Goal: Task Accomplishment & Management: Use online tool/utility

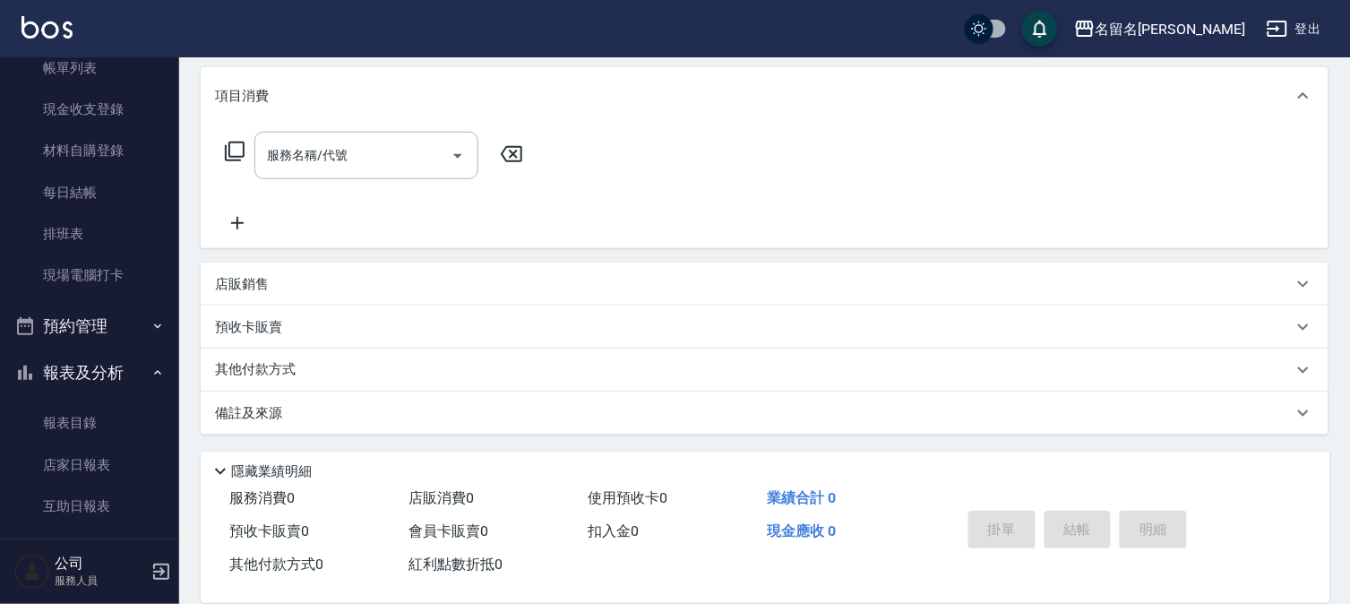
scroll to position [298, 0]
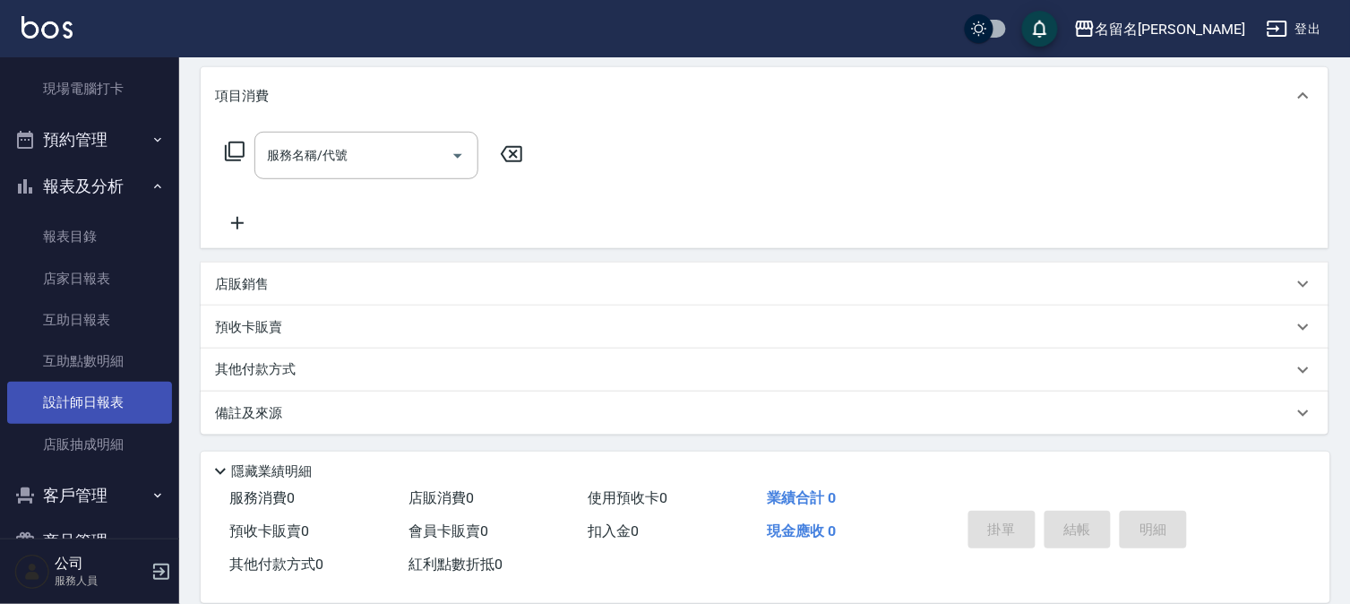
click at [111, 391] on link "設計師日報表" at bounding box center [89, 402] width 165 height 41
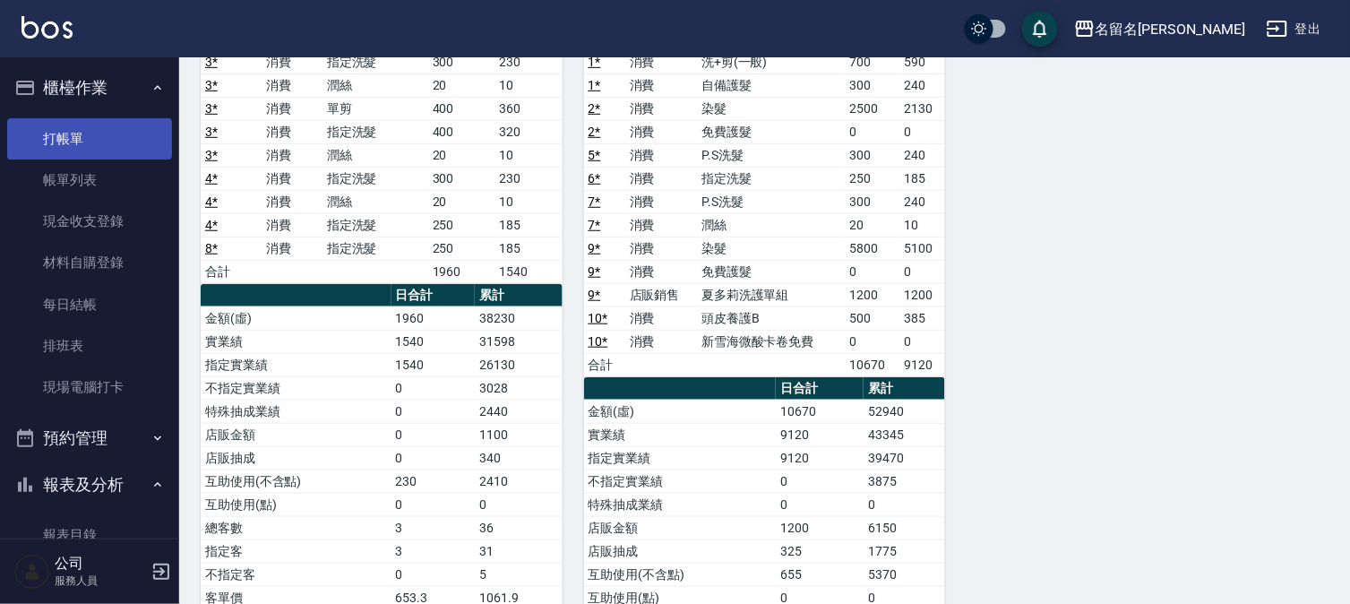
scroll to position [210, 0]
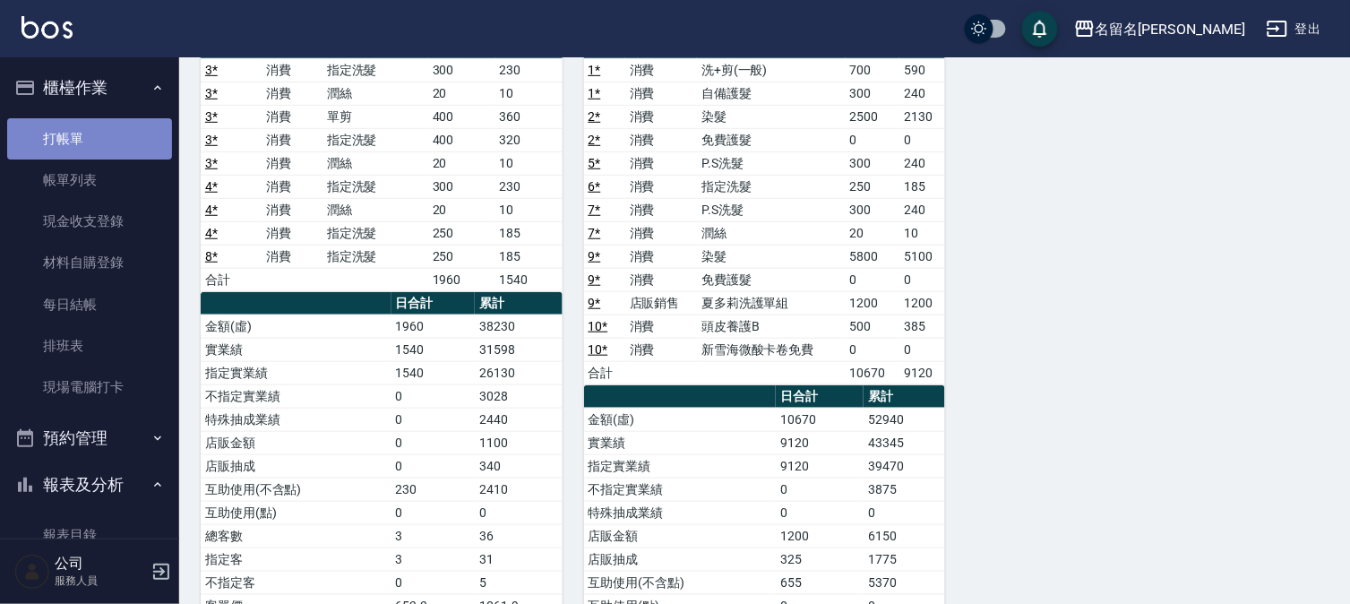
click at [137, 124] on link "打帳單" at bounding box center [89, 138] width 165 height 41
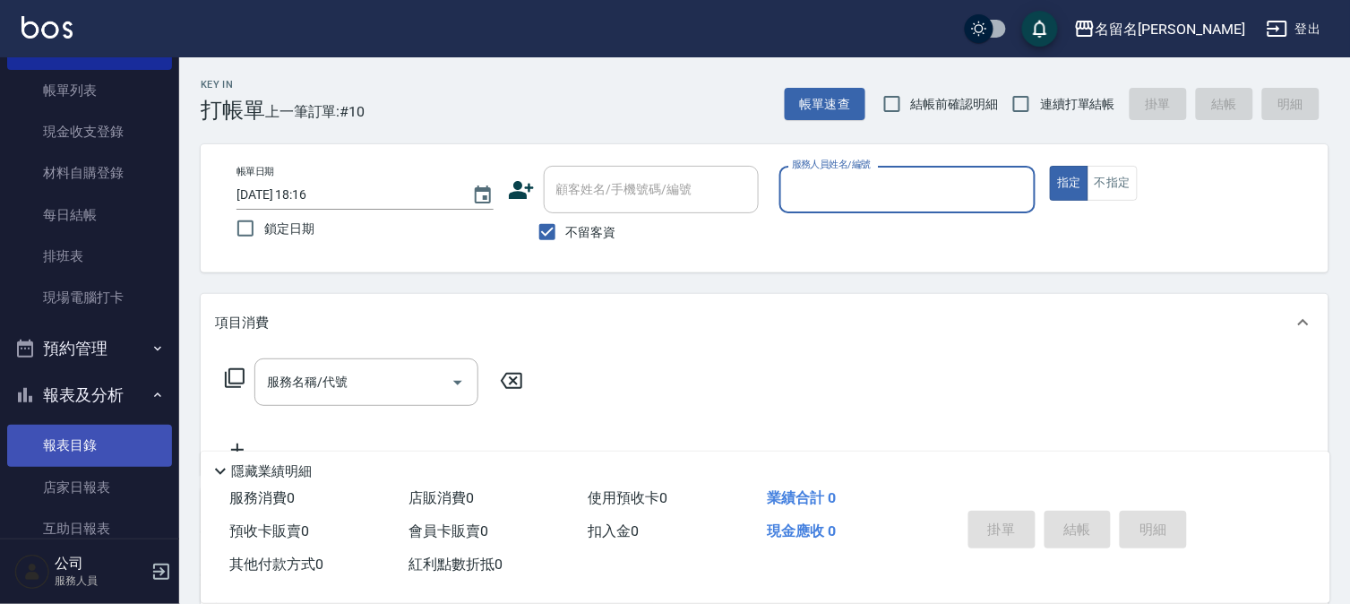
scroll to position [199, 0]
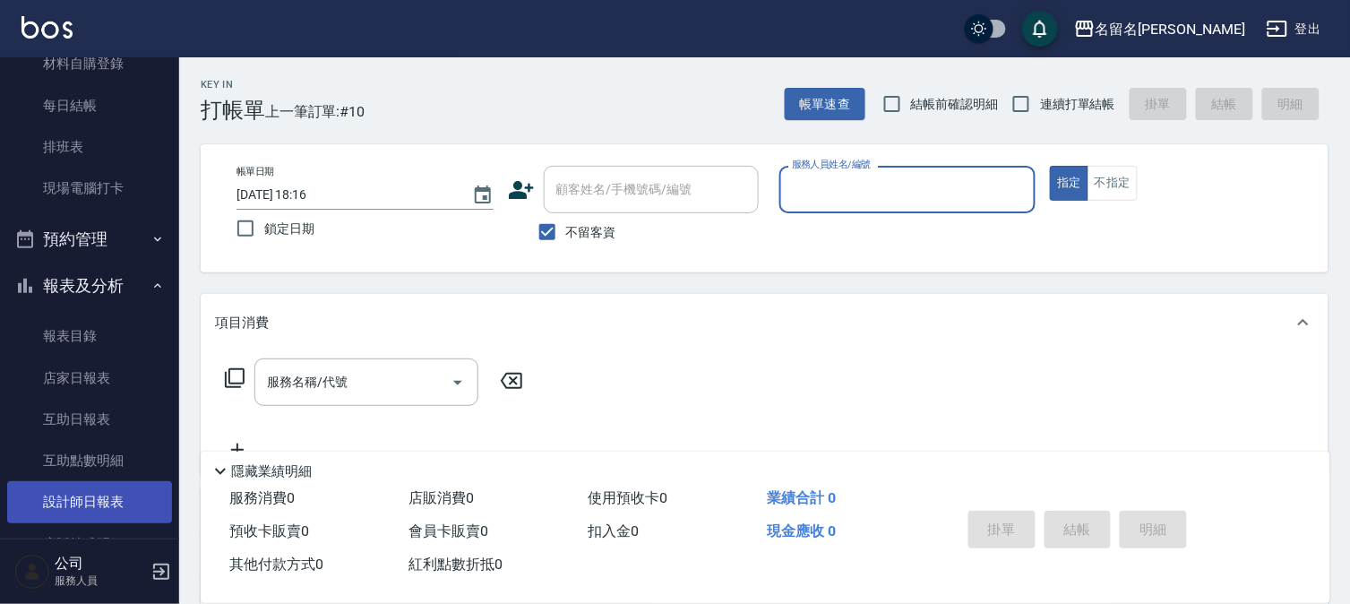
click at [103, 499] on link "設計師日報表" at bounding box center [89, 501] width 165 height 41
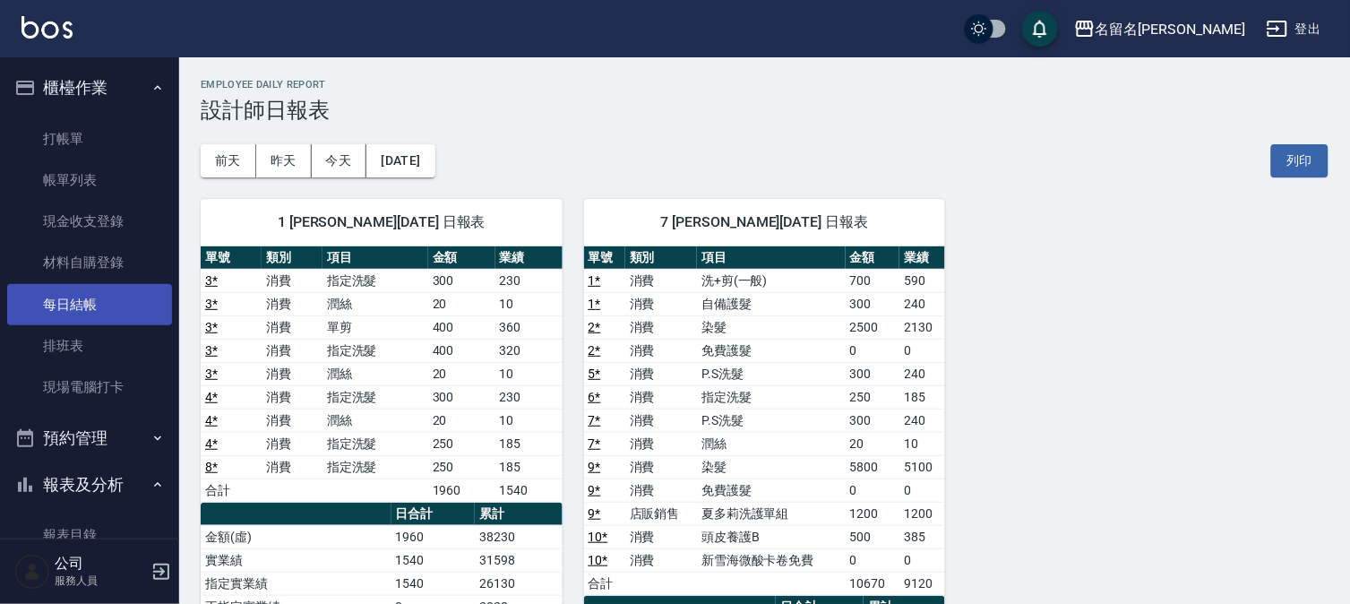
click at [60, 293] on link "每日結帳" at bounding box center [89, 304] width 165 height 41
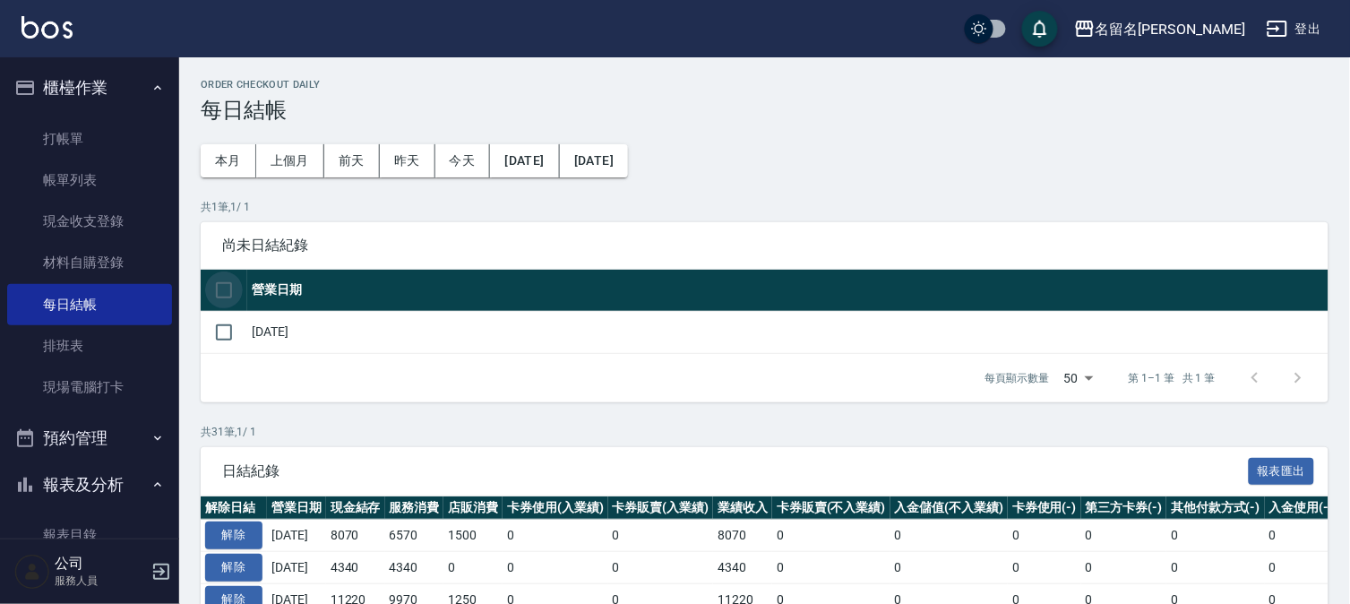
click at [221, 296] on input "checkbox" at bounding box center [224, 290] width 38 height 38
checkbox input "true"
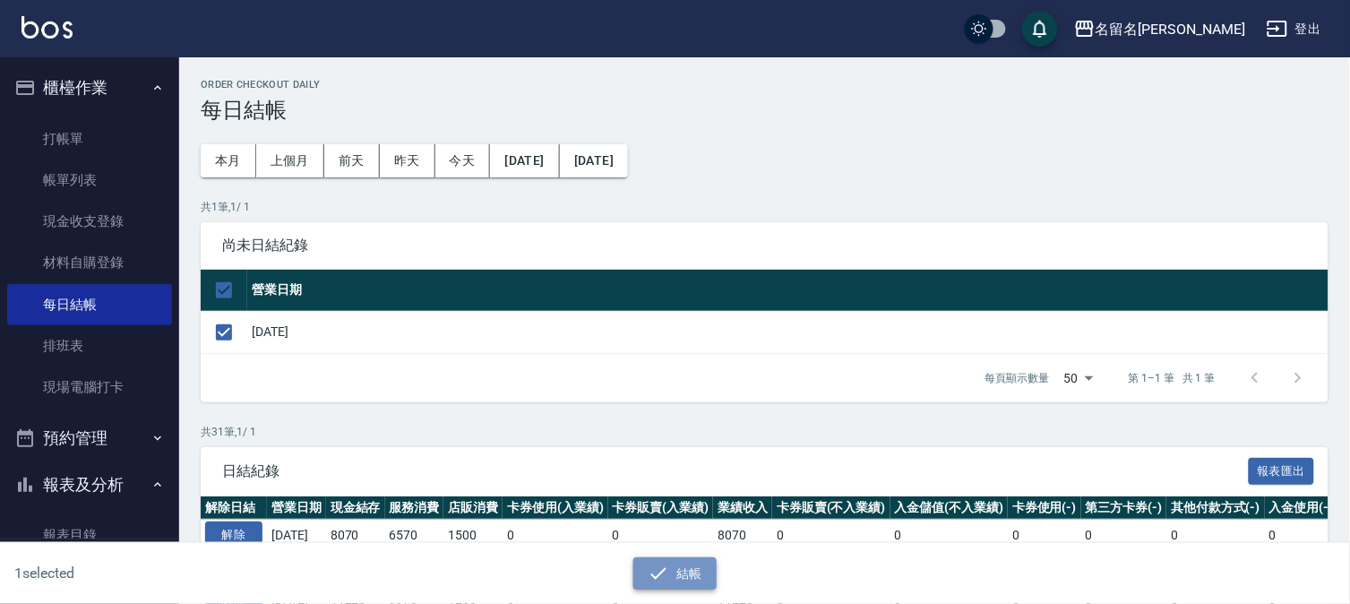
click at [686, 568] on button "結帳" at bounding box center [674, 573] width 83 height 33
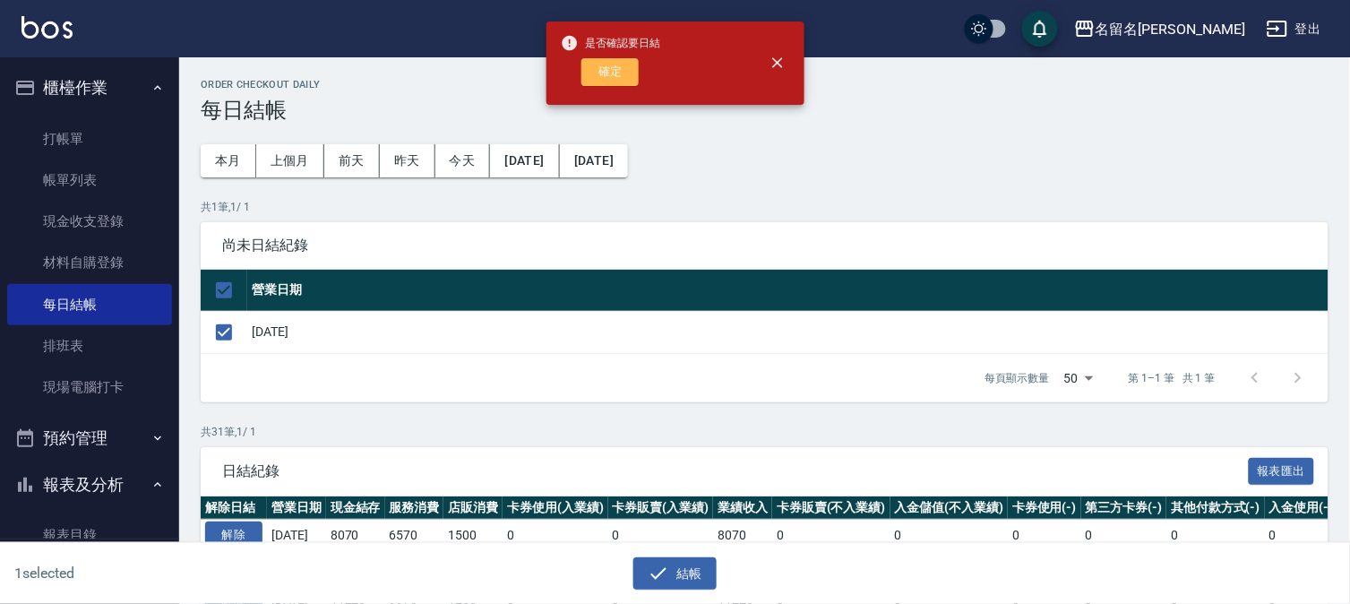
click at [630, 74] on button "確定" at bounding box center [609, 72] width 57 height 28
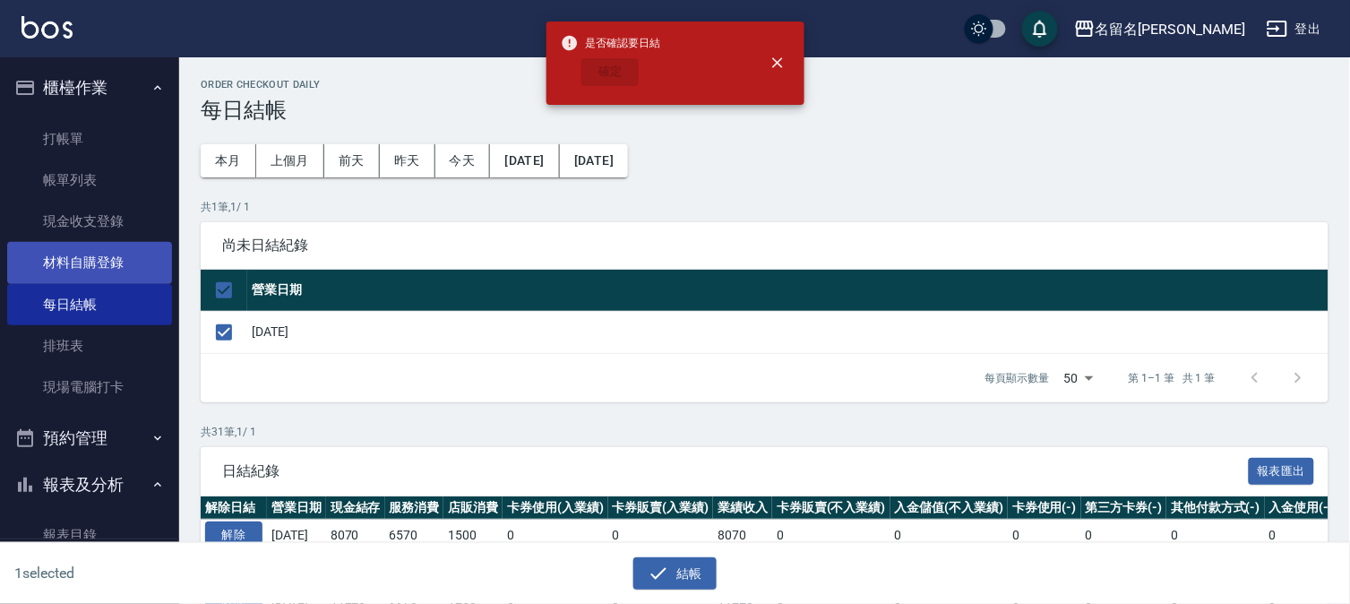
checkbox input "false"
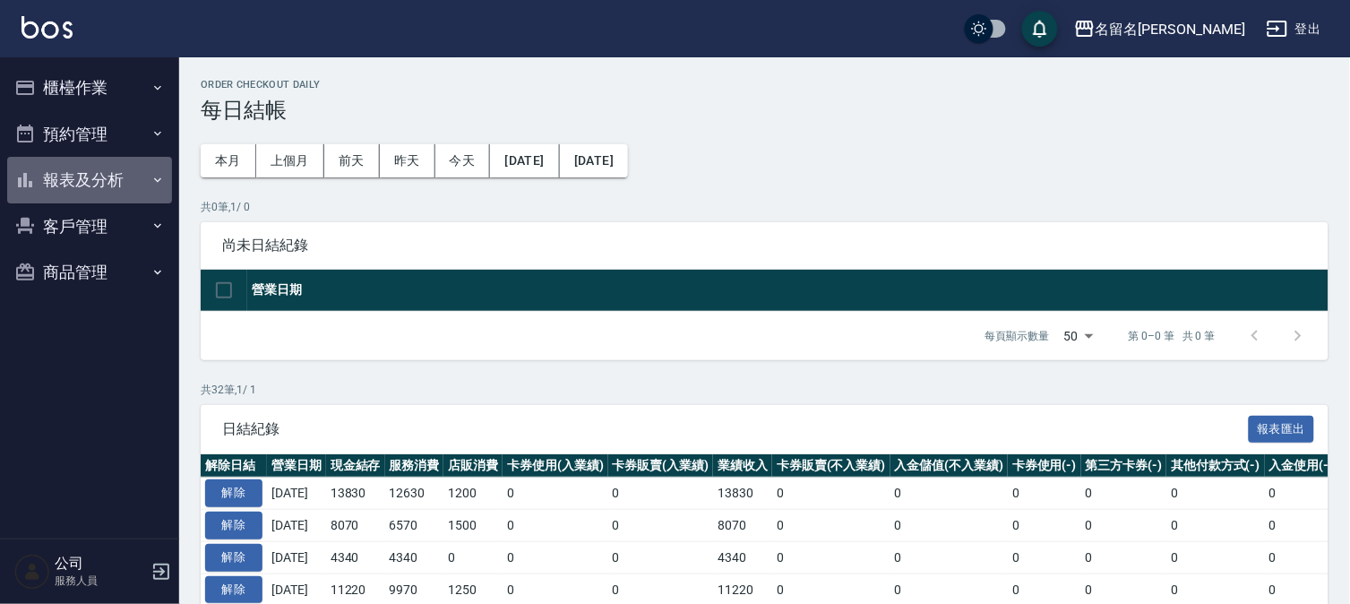
click at [90, 177] on button "報表及分析" at bounding box center [89, 180] width 165 height 47
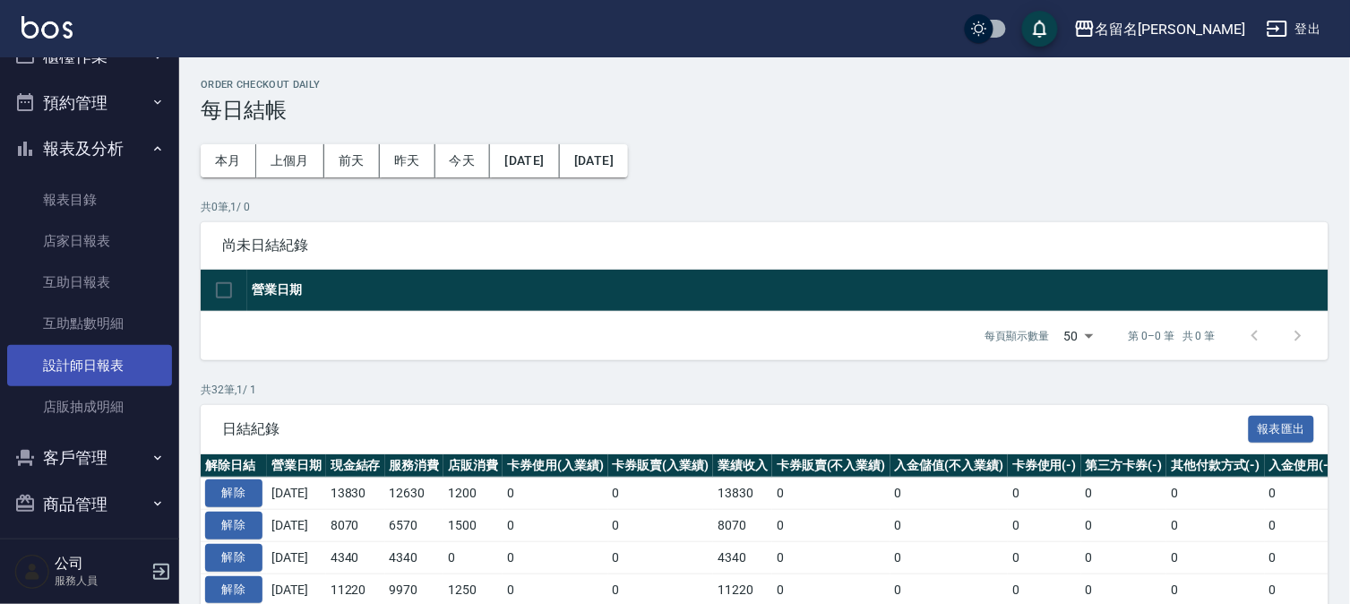
scroll to position [40, 0]
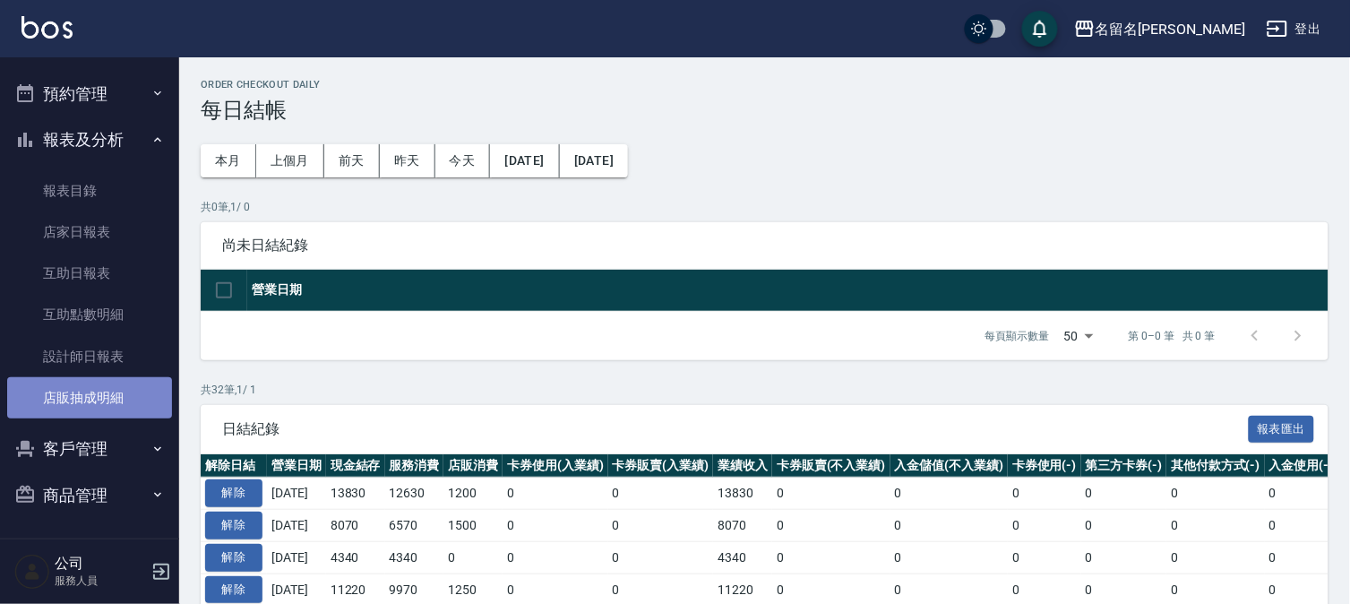
click at [90, 386] on link "店販抽成明細" at bounding box center [89, 397] width 165 height 41
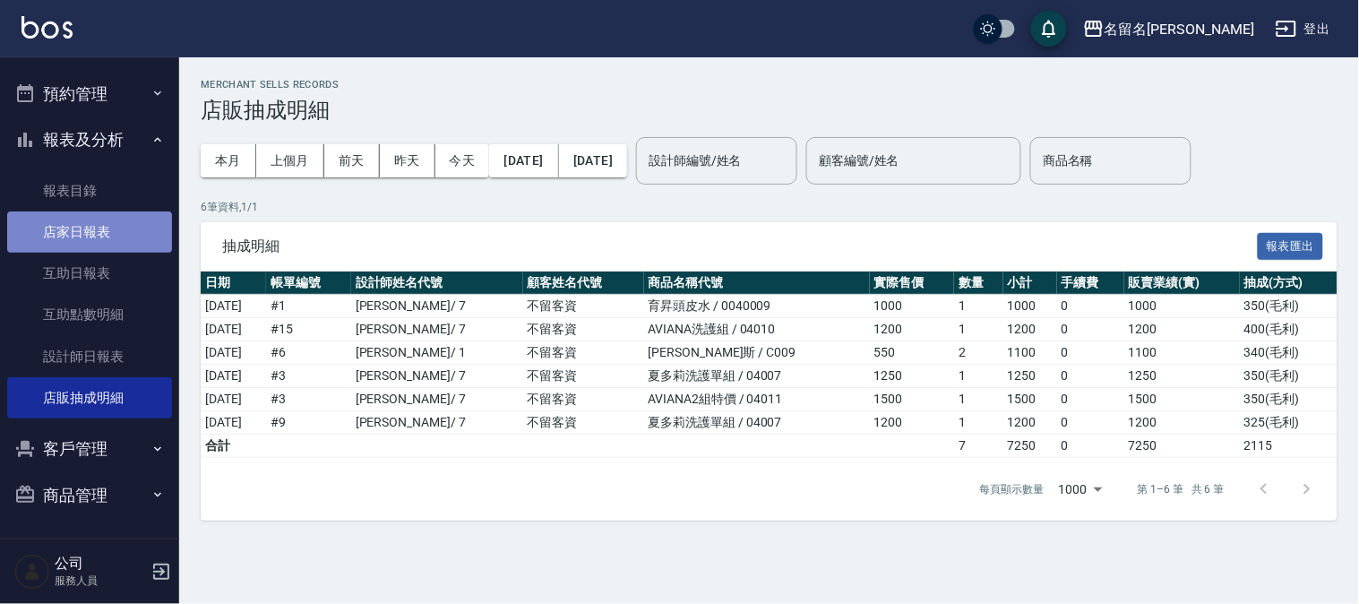
click at [120, 244] on link "店家日報表" at bounding box center [89, 231] width 165 height 41
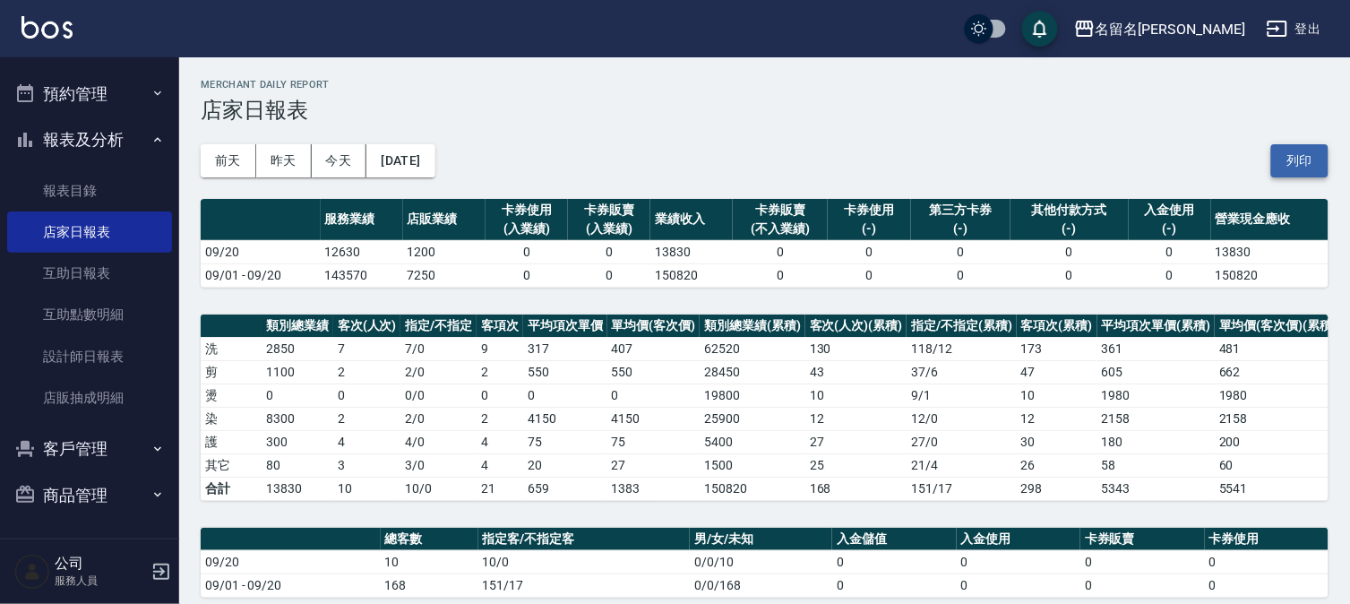
click at [1322, 157] on button "列印" at bounding box center [1299, 160] width 57 height 33
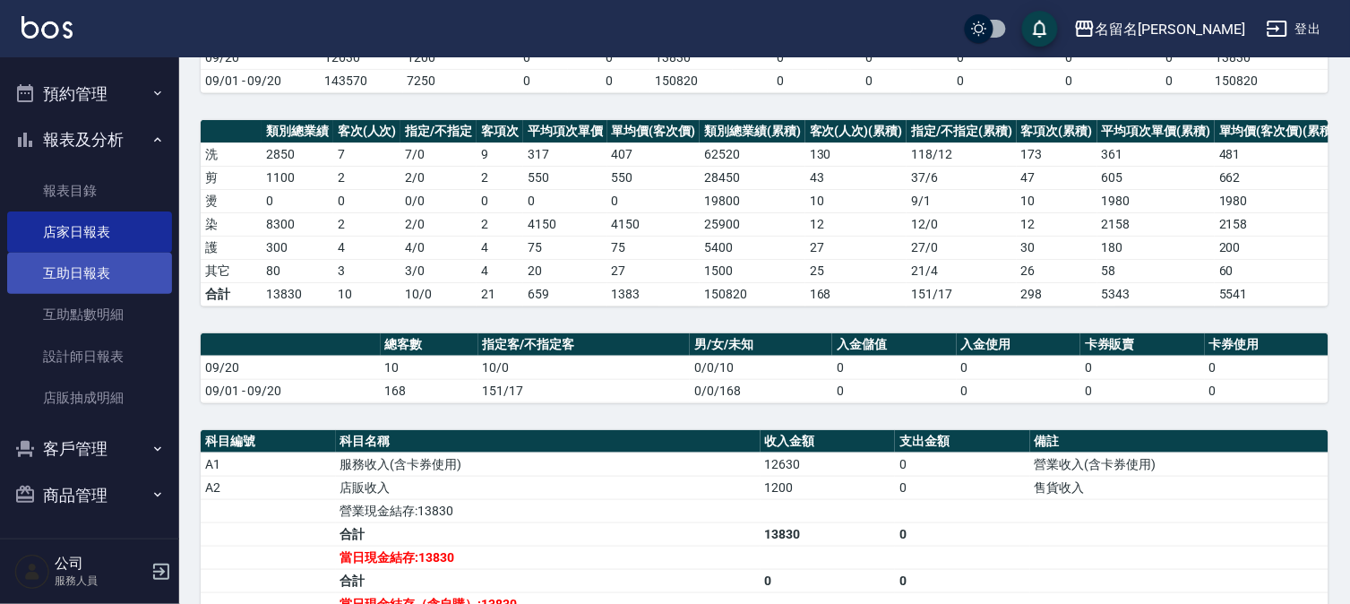
scroll to position [199, 0]
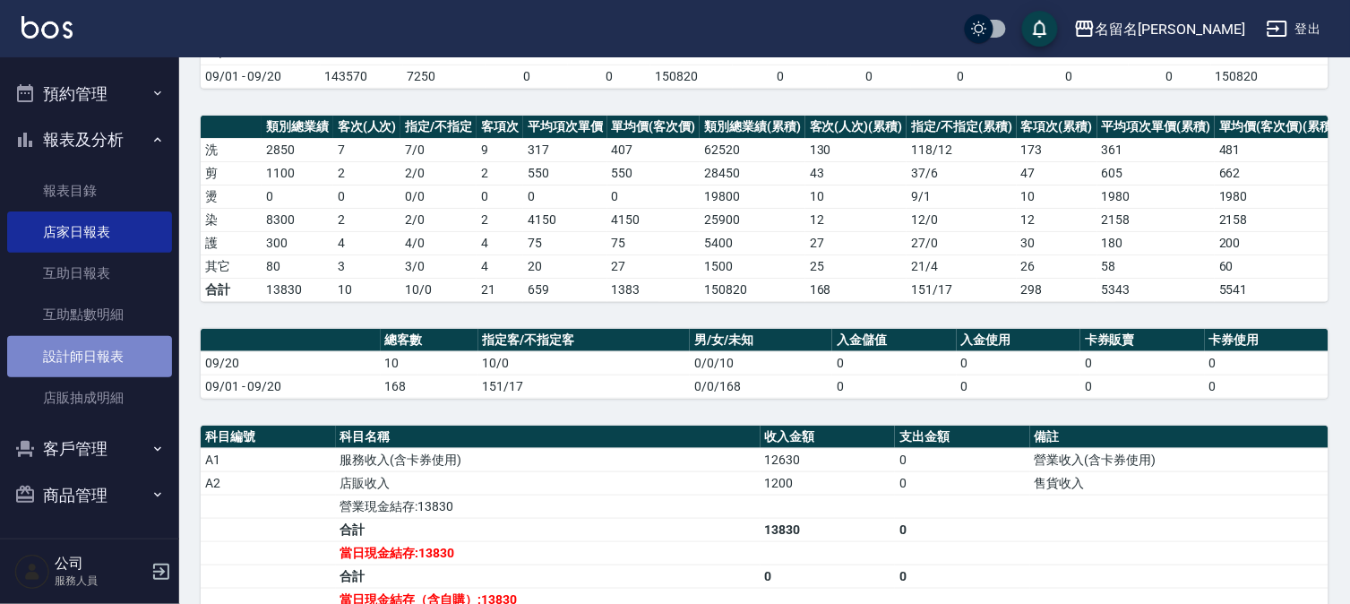
click at [92, 356] on link "設計師日報表" at bounding box center [89, 356] width 165 height 41
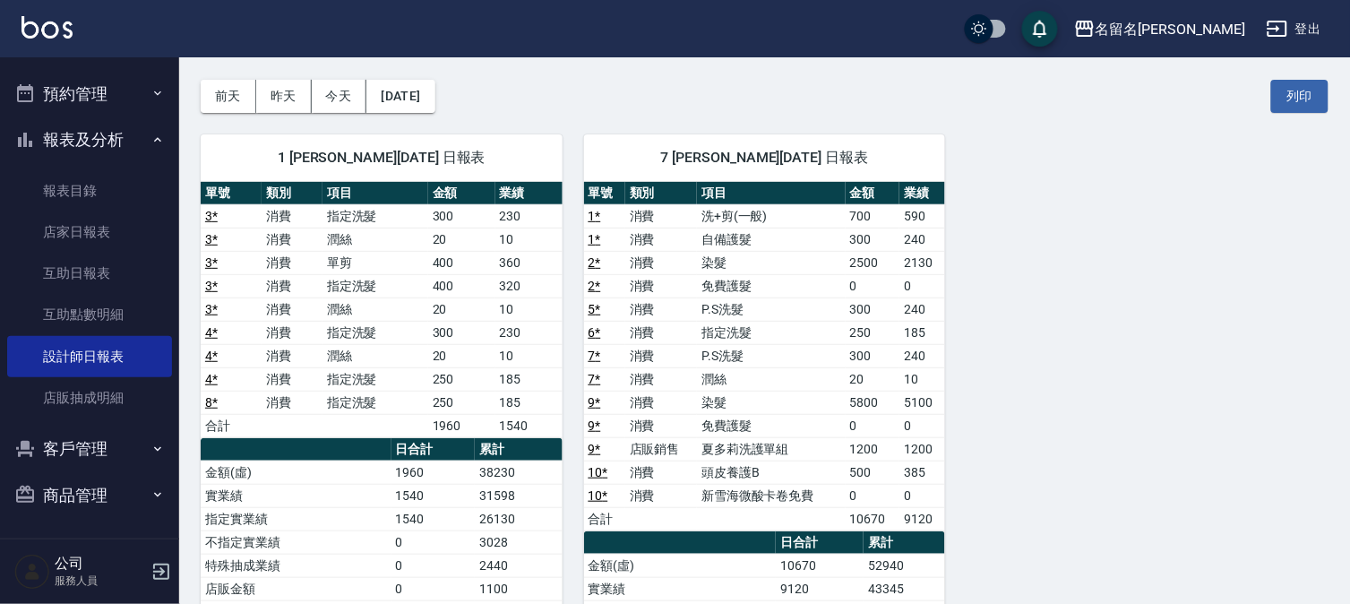
scroll to position [99, 0]
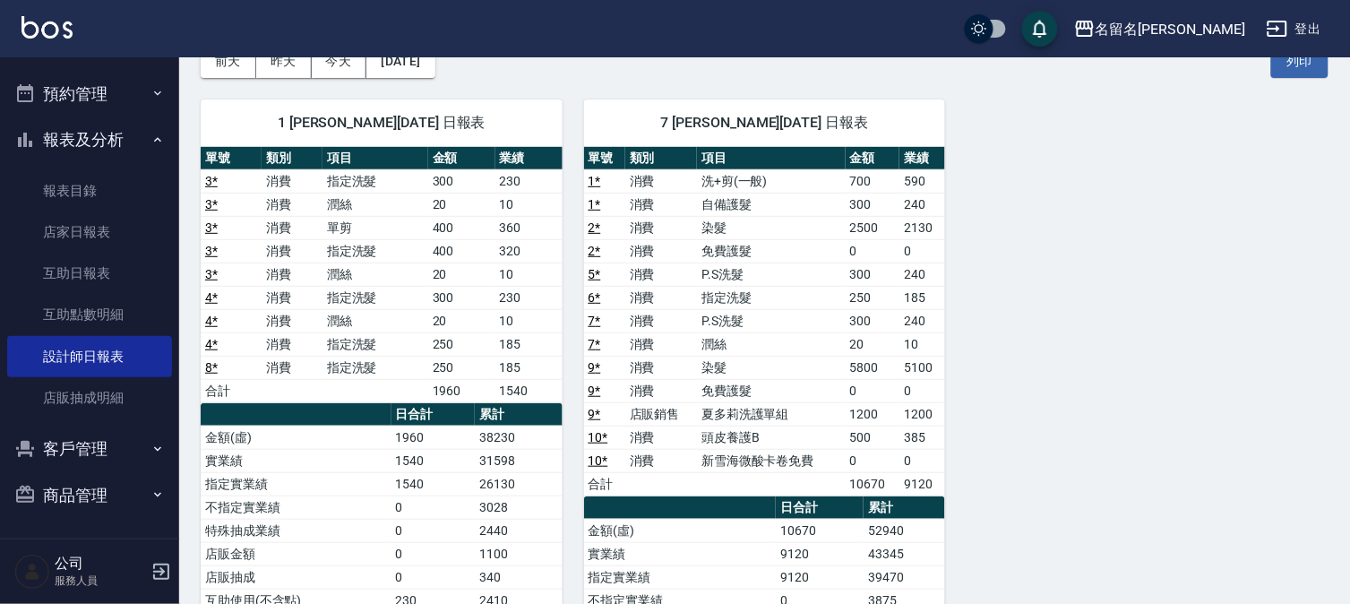
drag, startPoint x: 1286, startPoint y: 70, endPoint x: 1045, endPoint y: 537, distance: 525.9
click at [1286, 70] on button "列印" at bounding box center [1299, 61] width 57 height 33
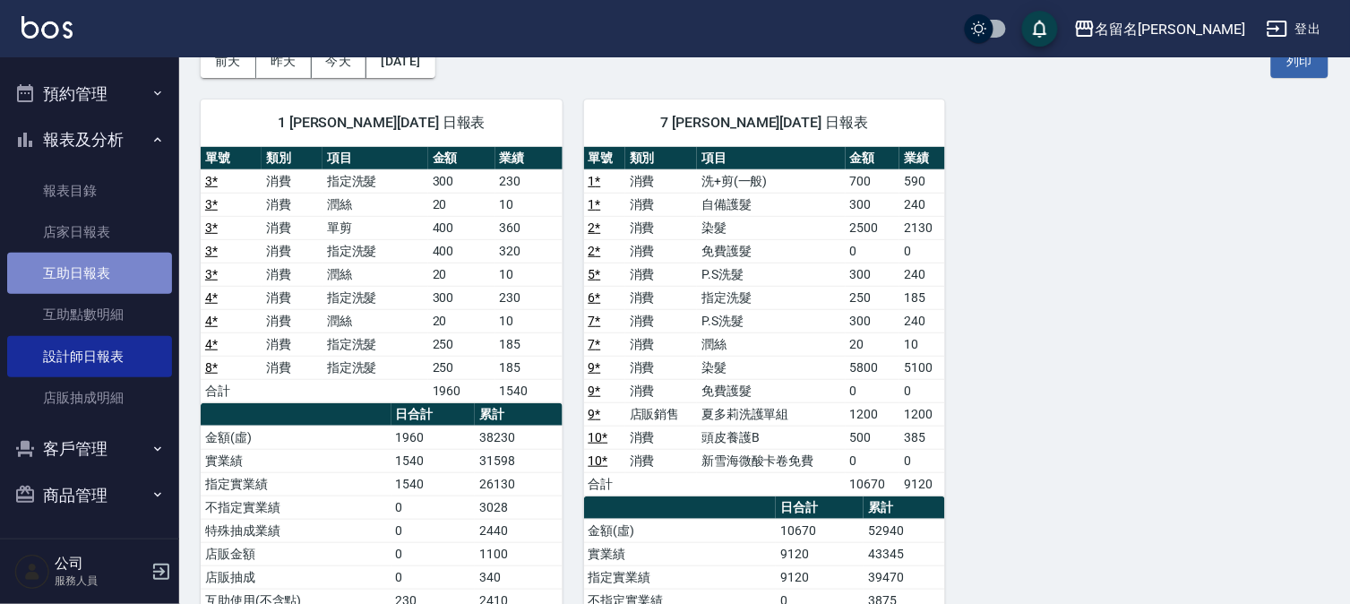
click at [103, 271] on link "互助日報表" at bounding box center [89, 273] width 165 height 41
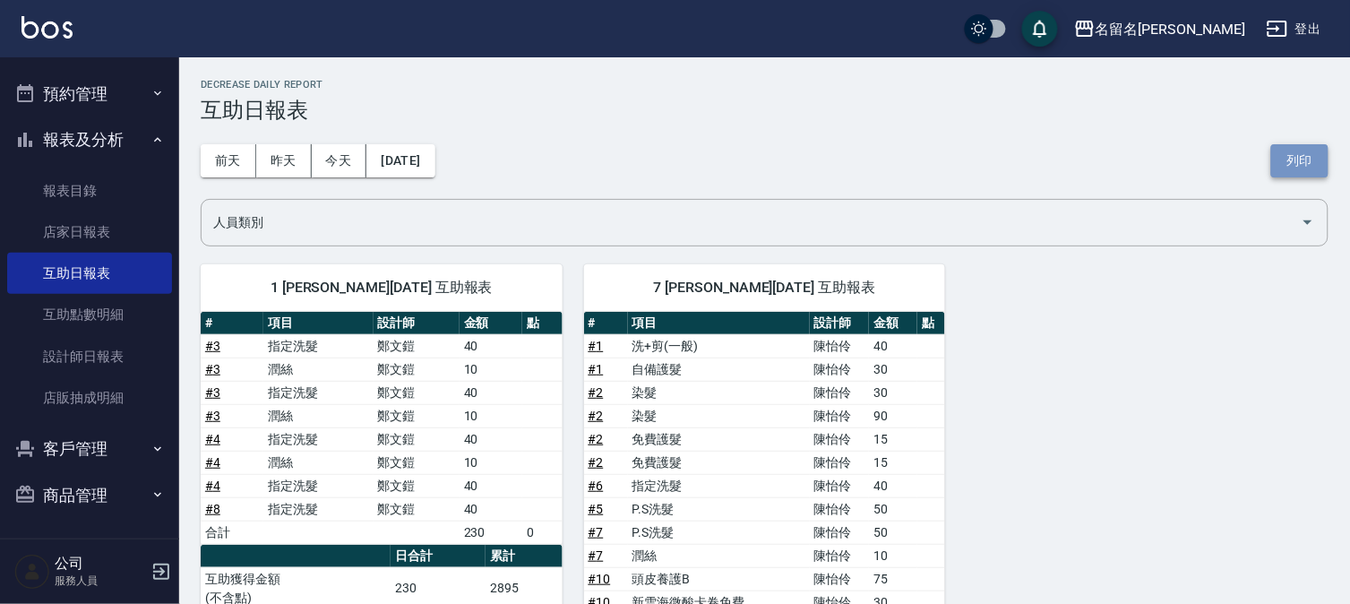
click at [1300, 157] on button "列印" at bounding box center [1299, 160] width 57 height 33
